Goal: Task Accomplishment & Management: Use online tool/utility

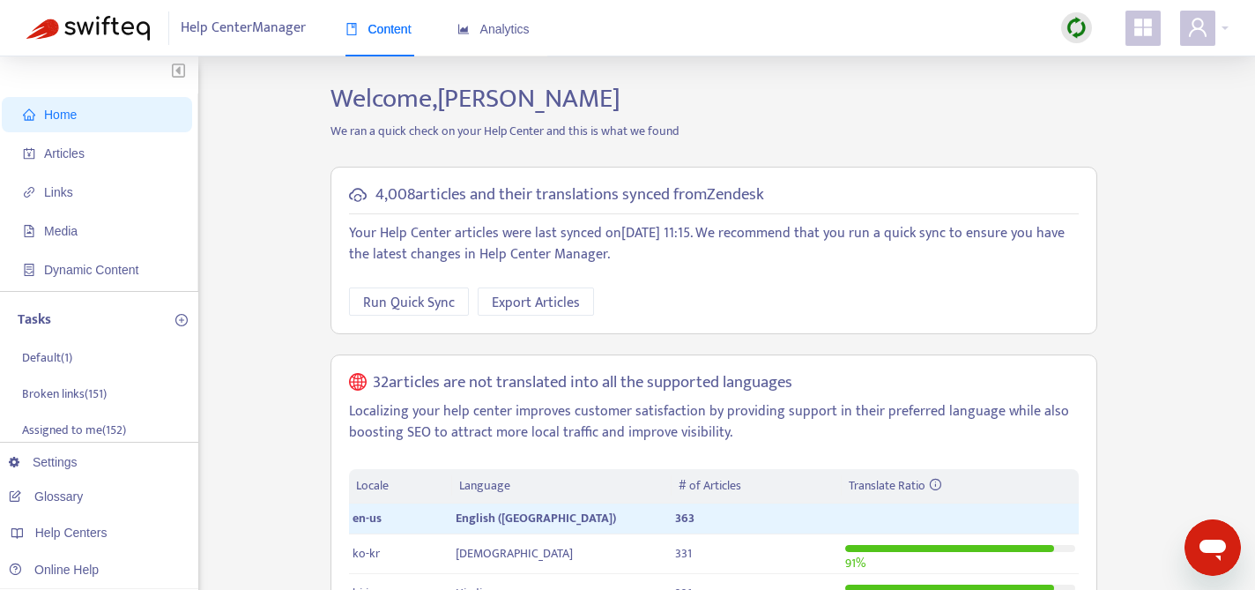
click at [1079, 27] on img at bounding box center [1076, 28] width 22 height 22
click at [953, 130] on p "We ran a quick check on your Help Center and this is what we found" at bounding box center [713, 131] width 793 height 19
click at [101, 152] on span "Articles" at bounding box center [100, 153] width 155 height 35
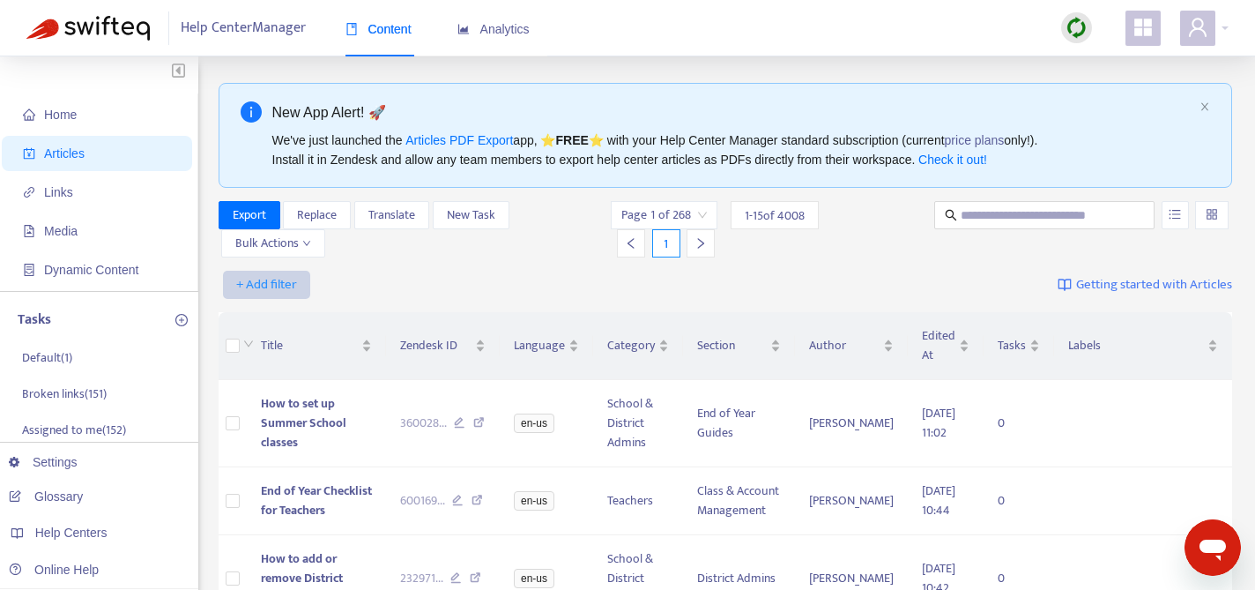
click at [278, 287] on span "+ Add filter" at bounding box center [266, 284] width 61 height 21
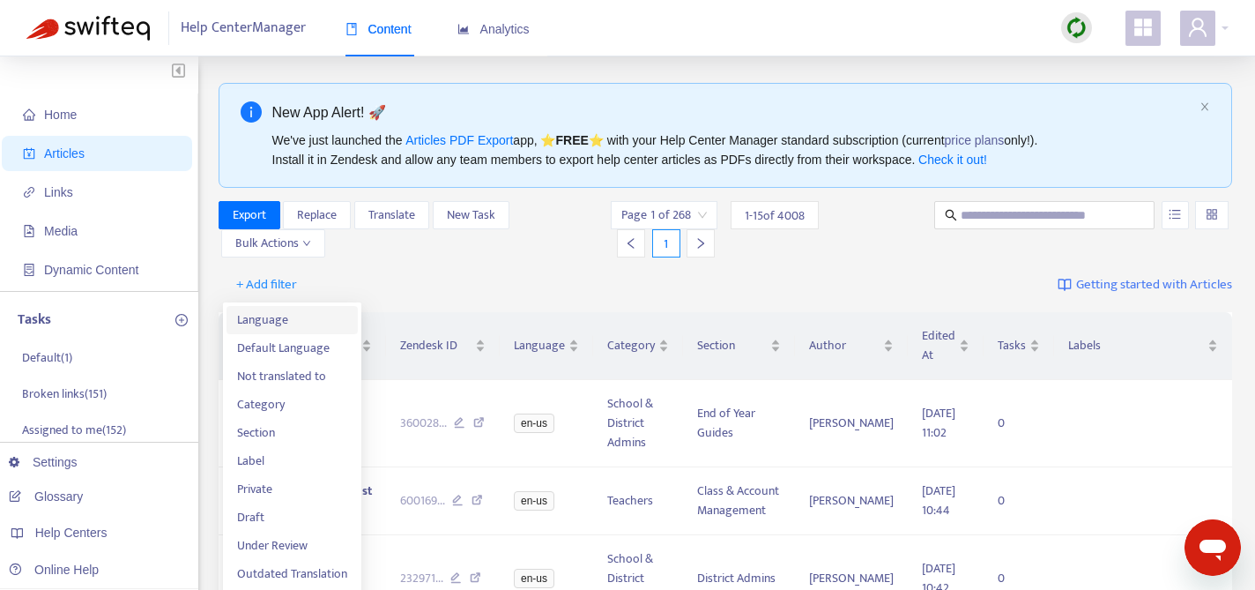
click at [282, 332] on li "Language" at bounding box center [291, 320] width 131 height 28
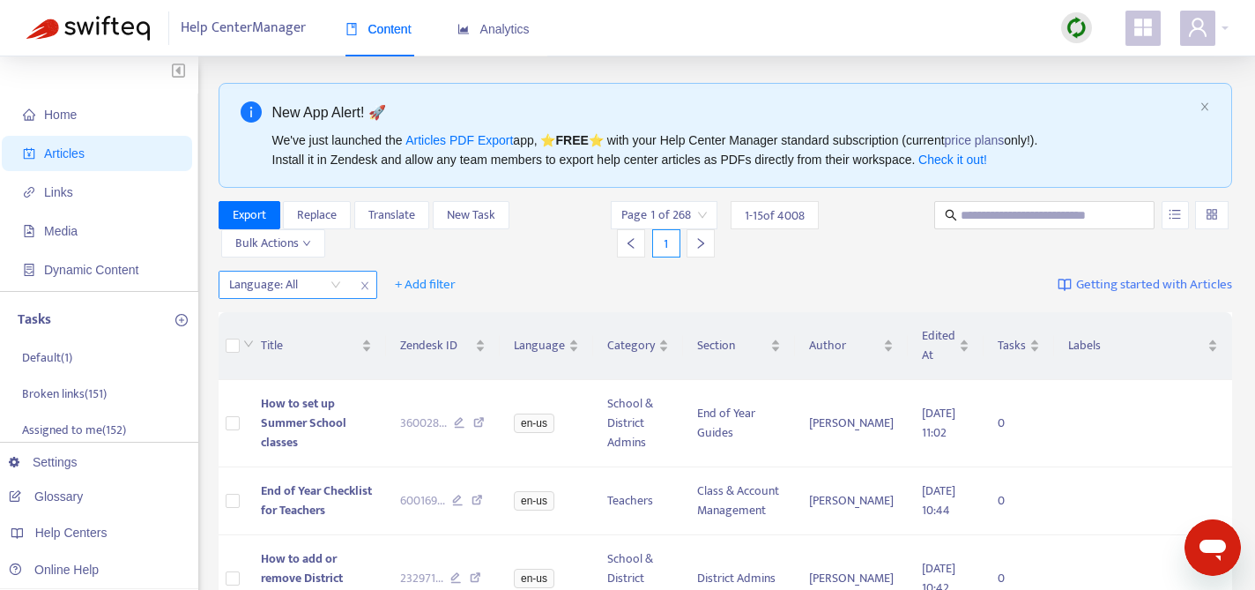
click at [336, 291] on div "Language: All" at bounding box center [284, 284] width 131 height 26
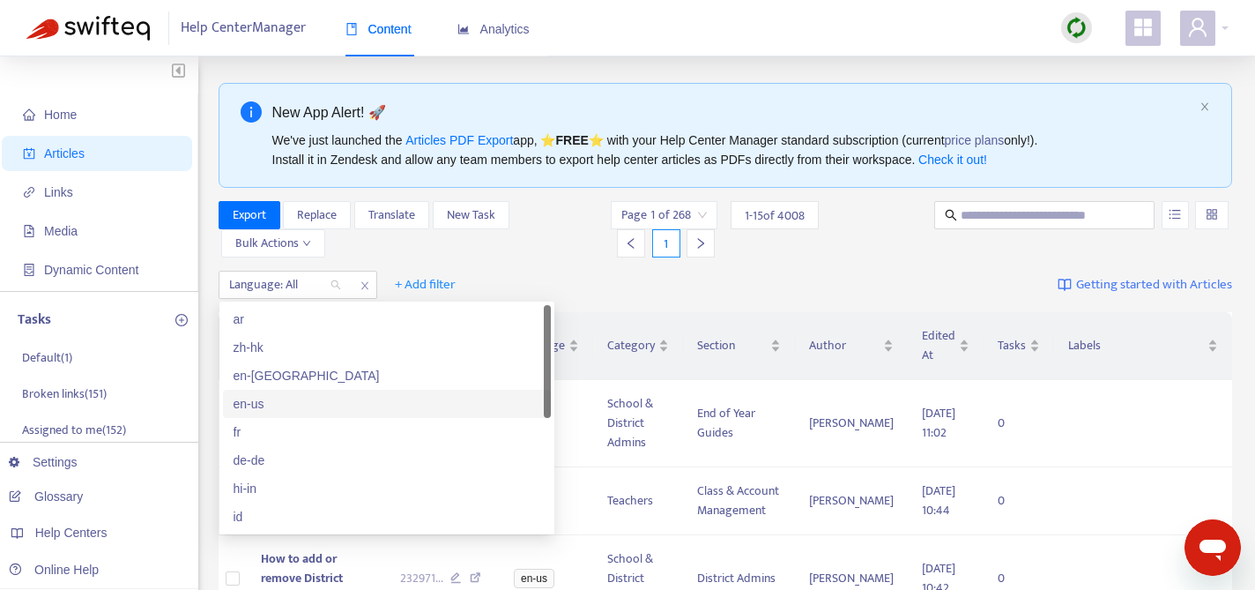
click at [335, 400] on div "en-us" at bounding box center [387, 403] width 307 height 19
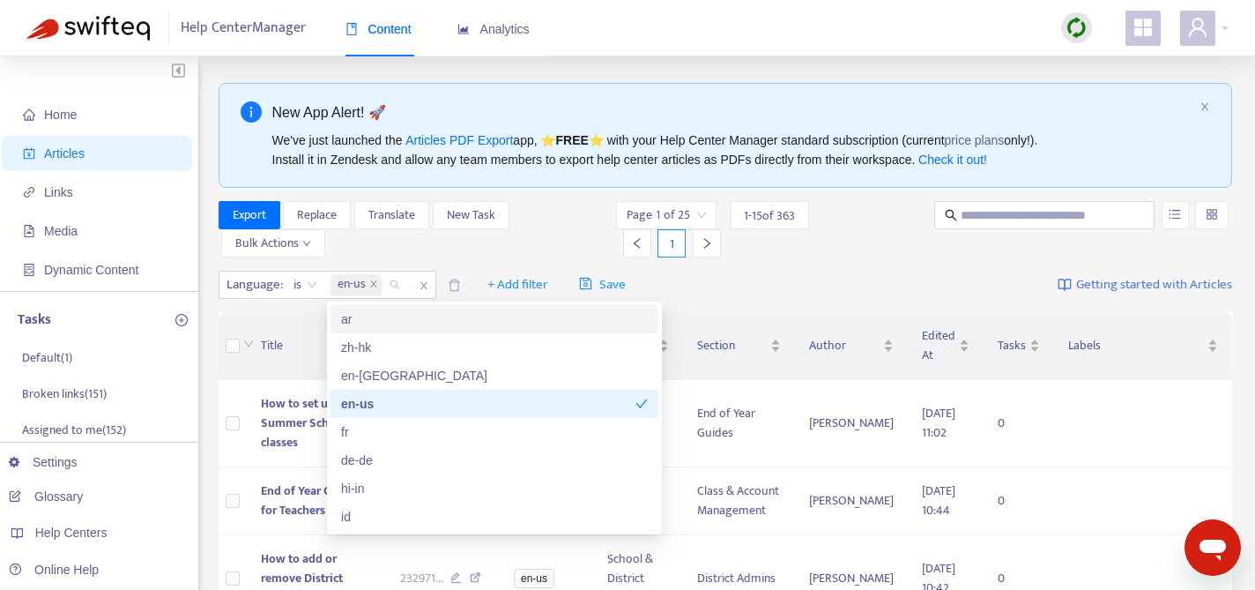
click at [483, 242] on div "Export Replace Translate New Task Bulk Actions" at bounding box center [416, 229] width 395 height 56
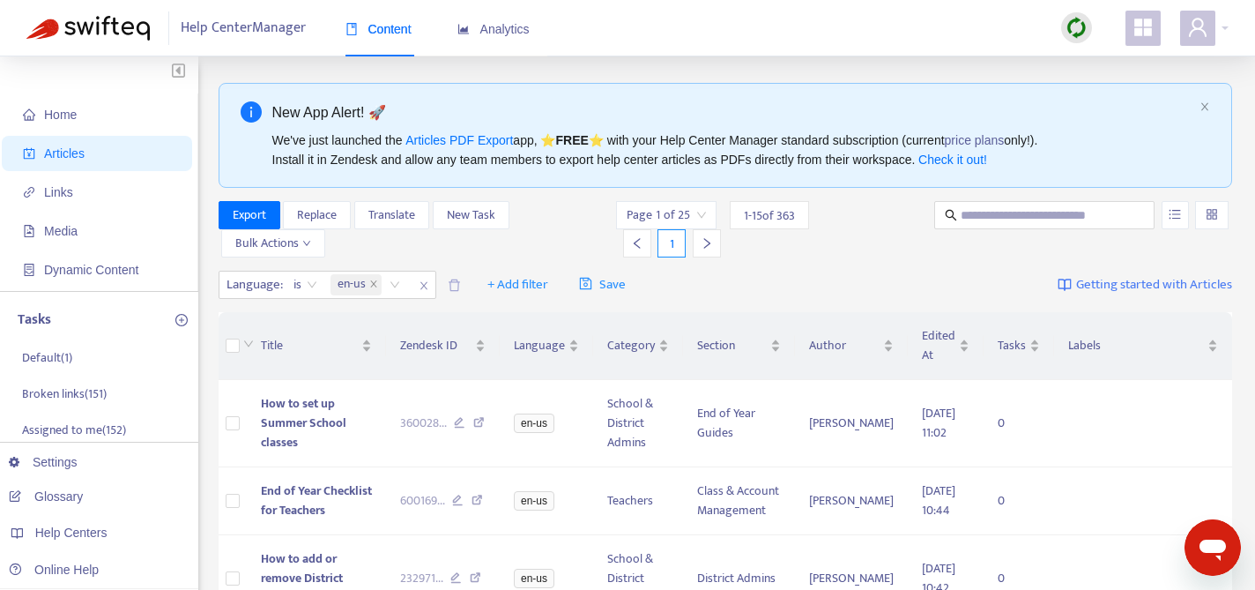
click at [1073, 33] on img at bounding box center [1076, 28] width 22 height 22
click at [1103, 89] on link "Full Sync" at bounding box center [1106, 92] width 63 height 20
click at [1199, 105] on icon "close" at bounding box center [1204, 106] width 11 height 11
